Goal: Check status: Check status

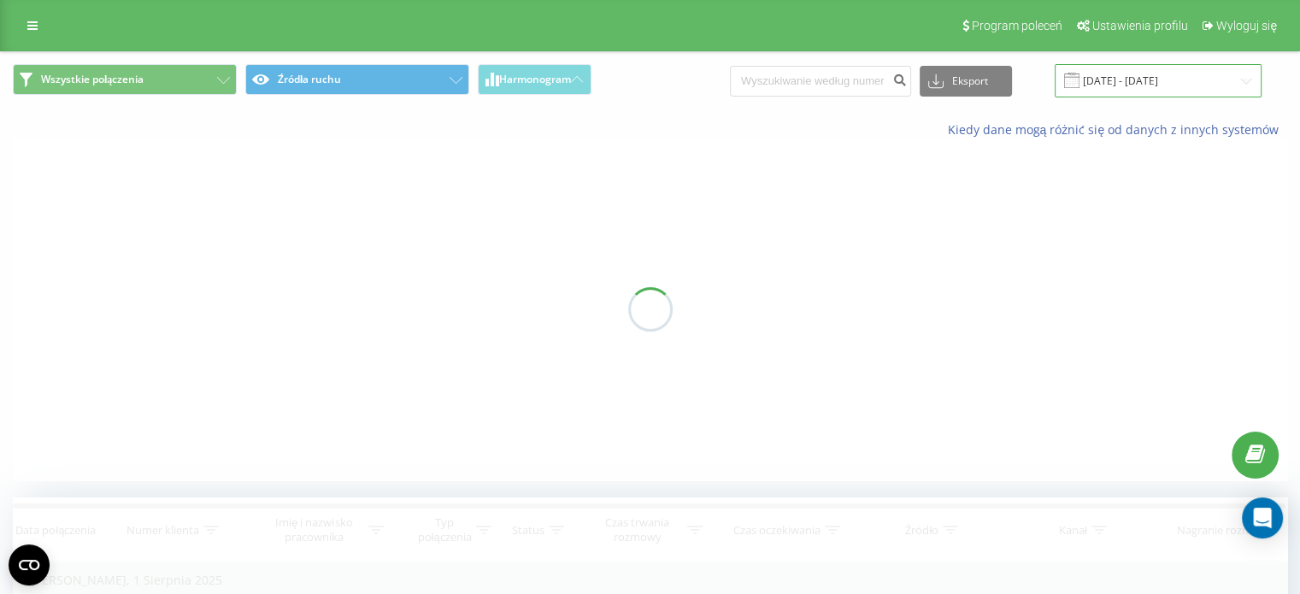
click at [1142, 79] on input "[DATE] - [DATE]" at bounding box center [1158, 80] width 207 height 33
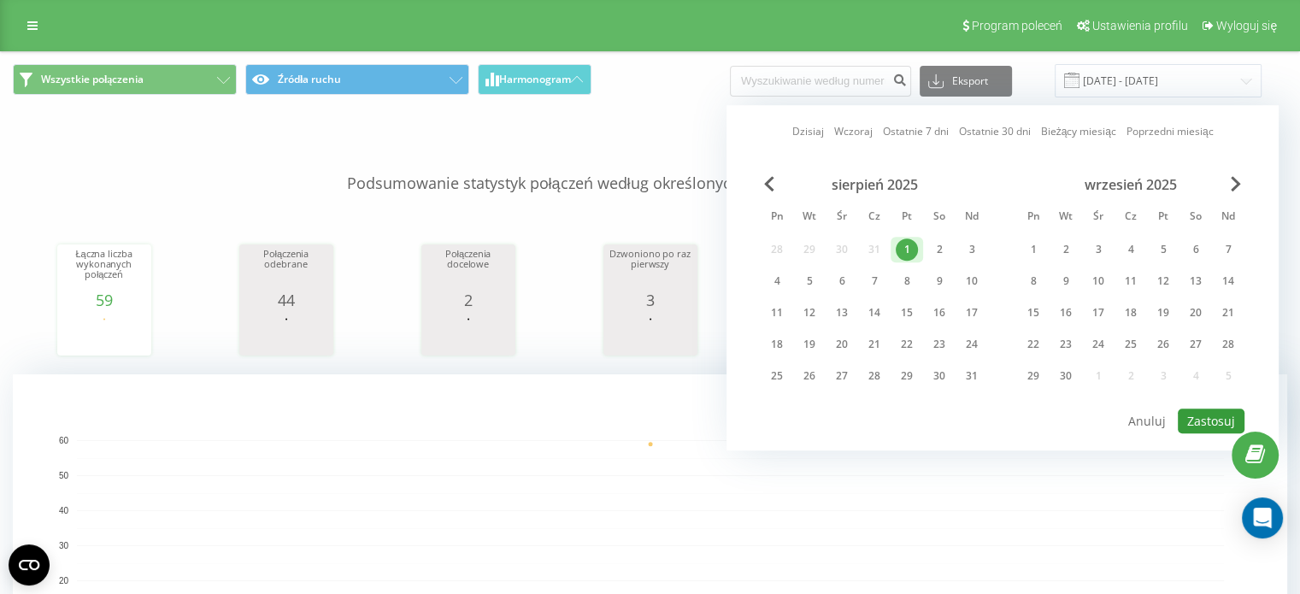
click at [1193, 409] on button "Zastosuj" at bounding box center [1211, 421] width 67 height 25
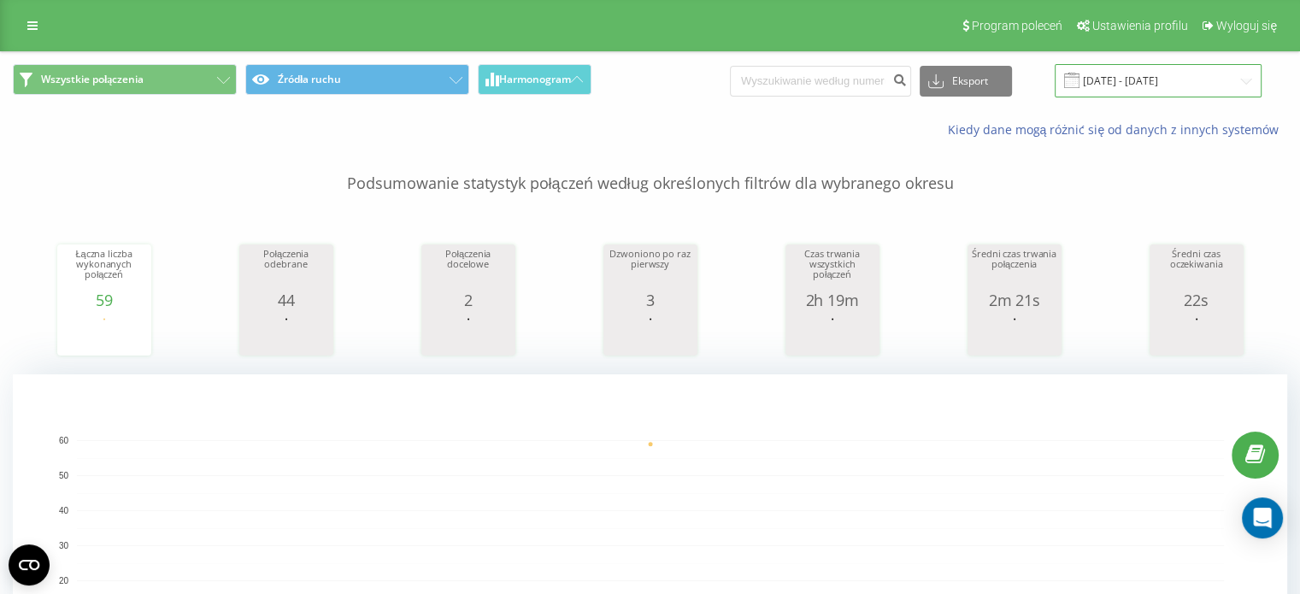
click at [1163, 92] on input "[DATE] - [DATE]" at bounding box center [1158, 80] width 207 height 33
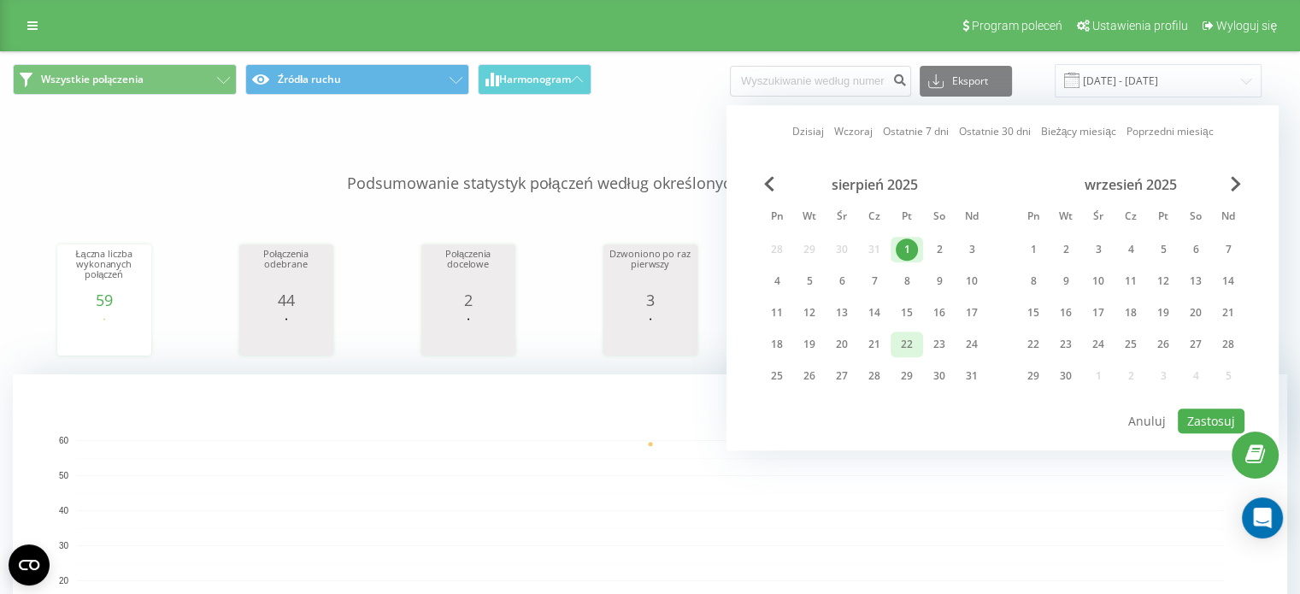
click at [896, 333] on div "22" at bounding box center [907, 344] width 22 height 22
click at [1221, 409] on button "Zastosuj" at bounding box center [1211, 421] width 67 height 25
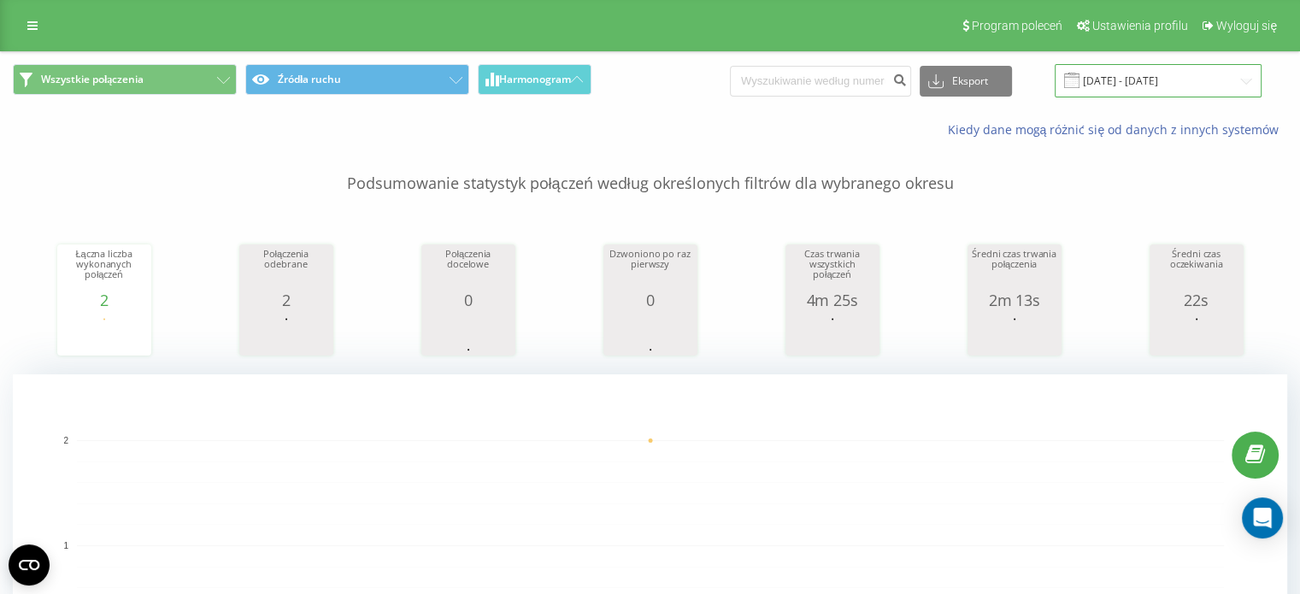
click at [1173, 89] on input "[DATE] - [DATE]" at bounding box center [1158, 80] width 207 height 33
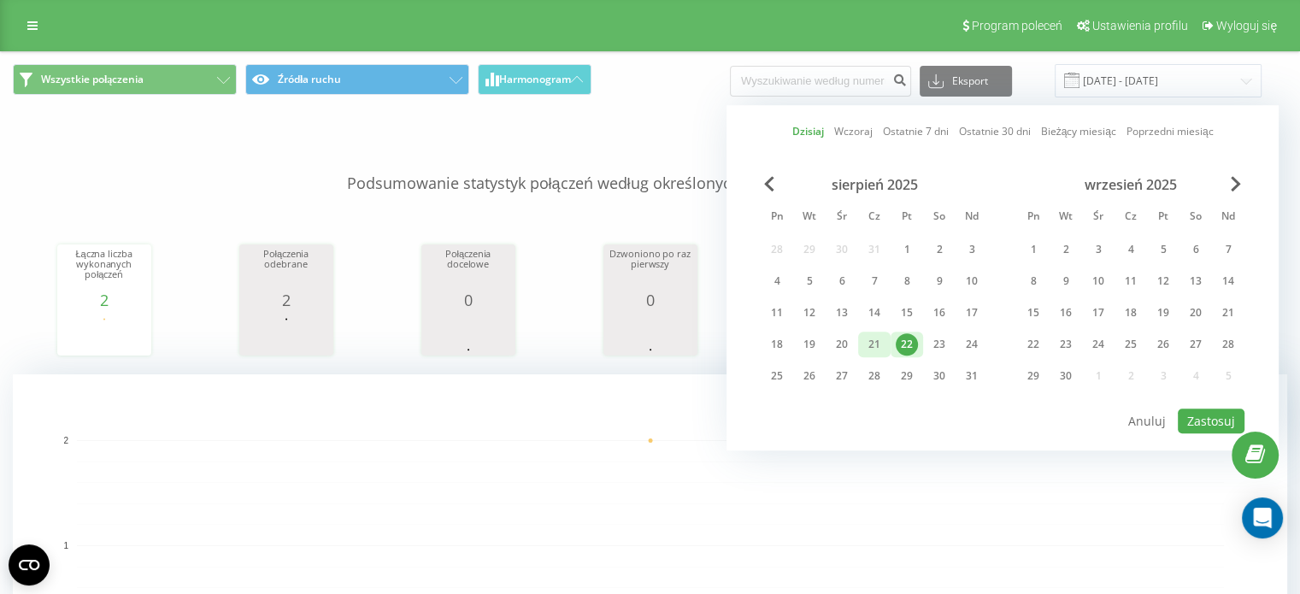
click at [863, 333] on div "21" at bounding box center [874, 344] width 22 height 22
click at [1221, 409] on button "Zastosuj" at bounding box center [1211, 421] width 67 height 25
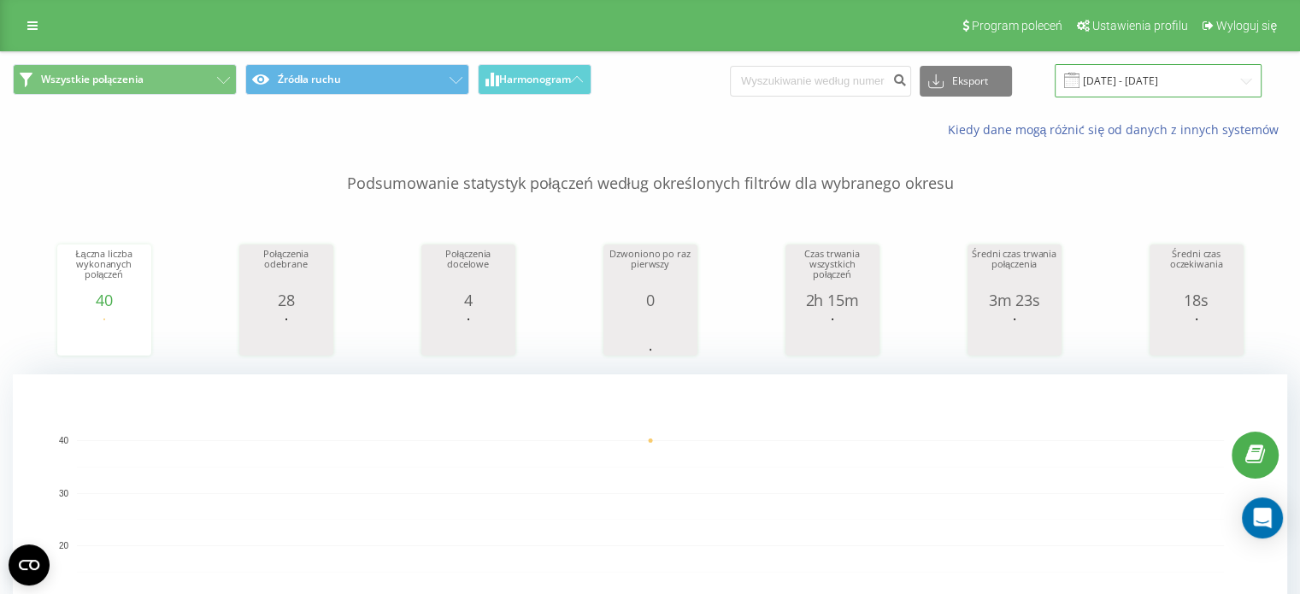
click at [1196, 77] on input "[DATE] - [DATE]" at bounding box center [1158, 80] width 207 height 33
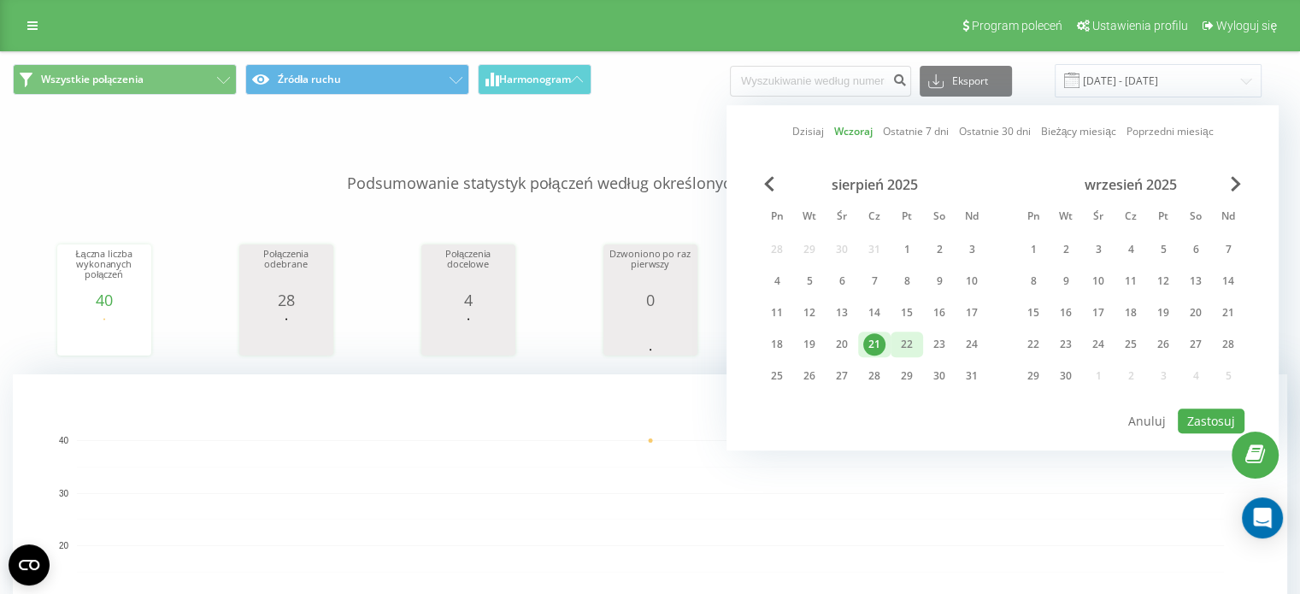
click at [896, 333] on div "22" at bounding box center [907, 344] width 22 height 22
click at [1210, 409] on button "Zastosuj" at bounding box center [1211, 421] width 67 height 25
type input "[DATE] - [DATE]"
